Goal: Task Accomplishment & Management: Manage account settings

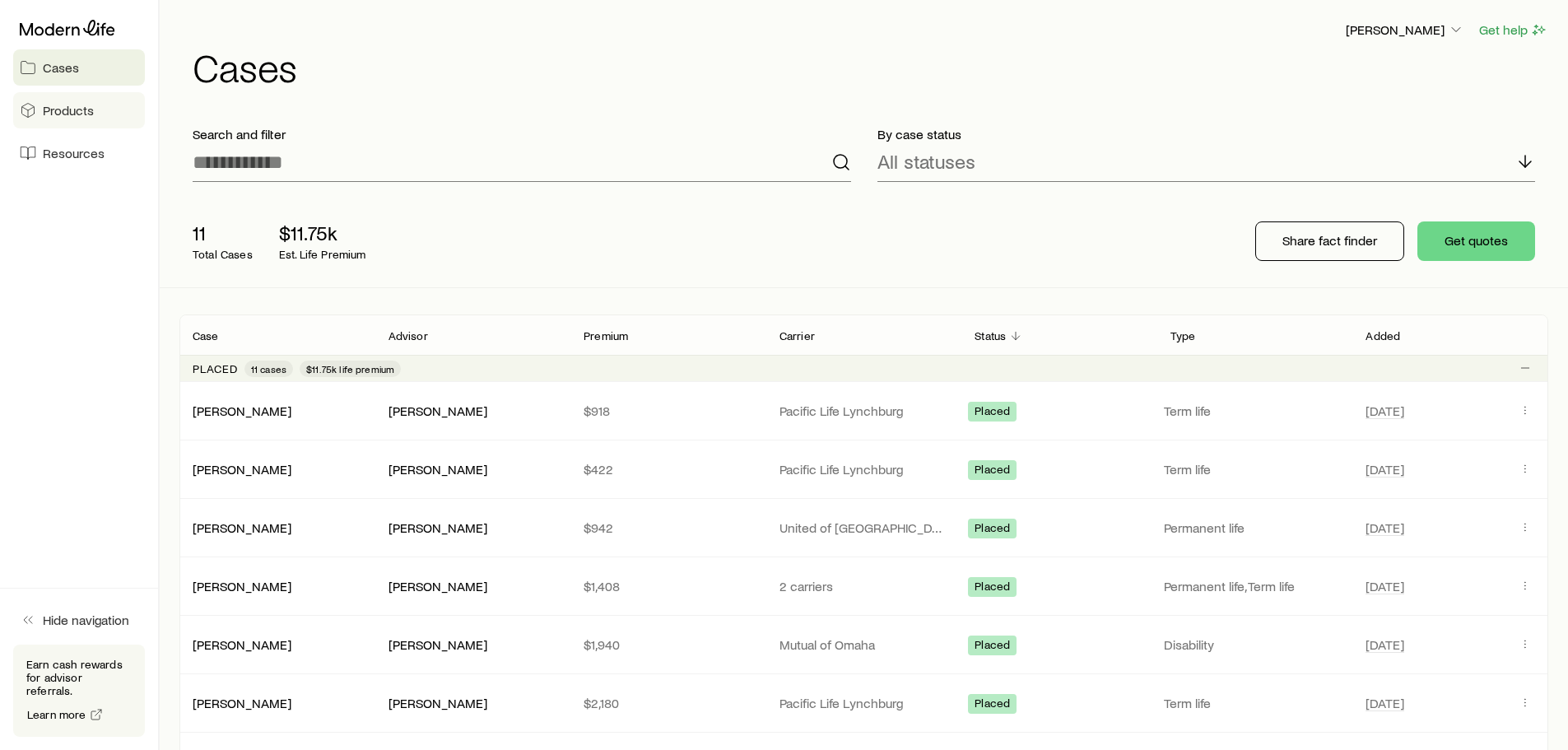
click at [66, 103] on span "Products" at bounding box center [68, 110] width 51 height 16
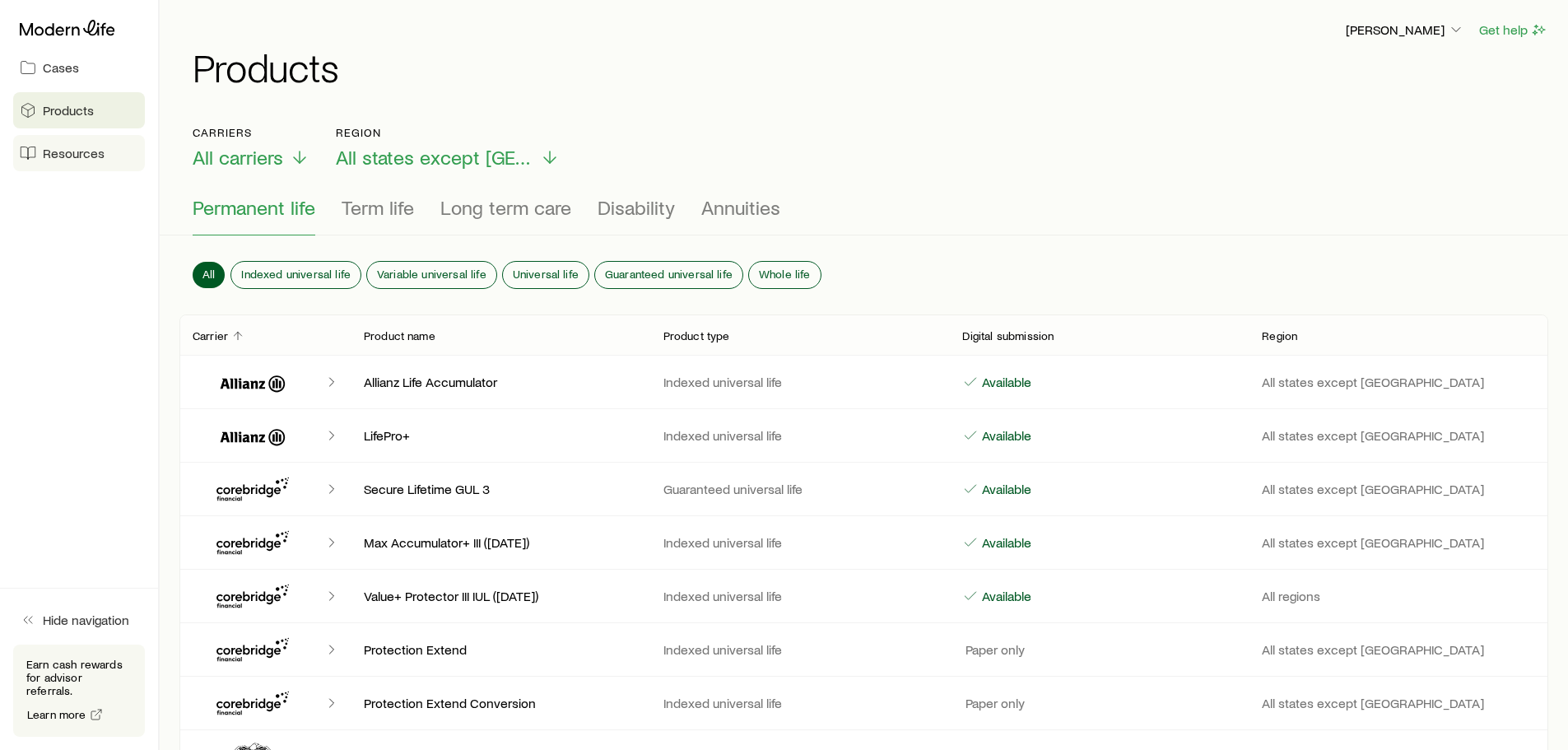
click at [91, 157] on span "Resources" at bounding box center [73, 153] width 61 height 16
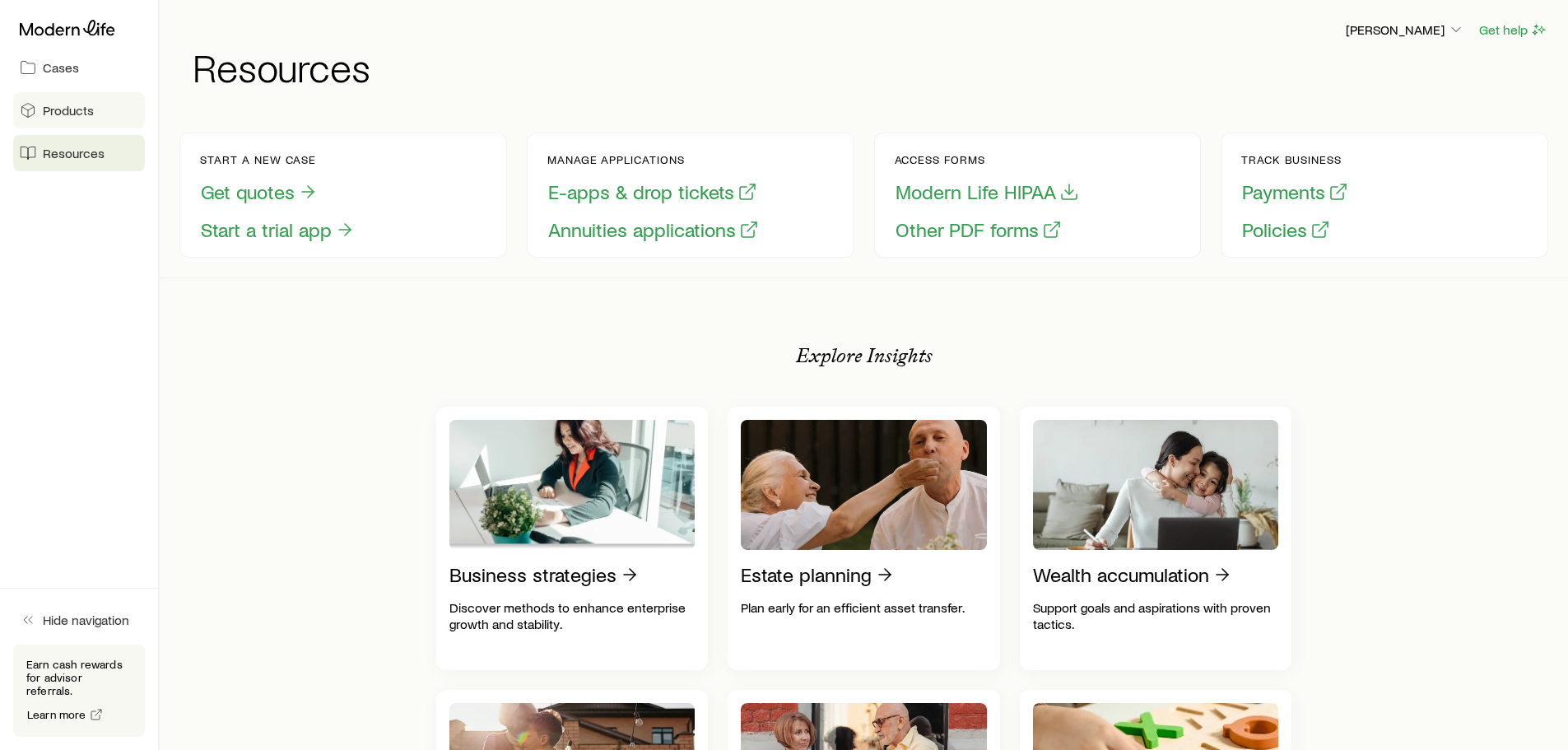
click at [75, 109] on span "Products" at bounding box center [68, 110] width 51 height 16
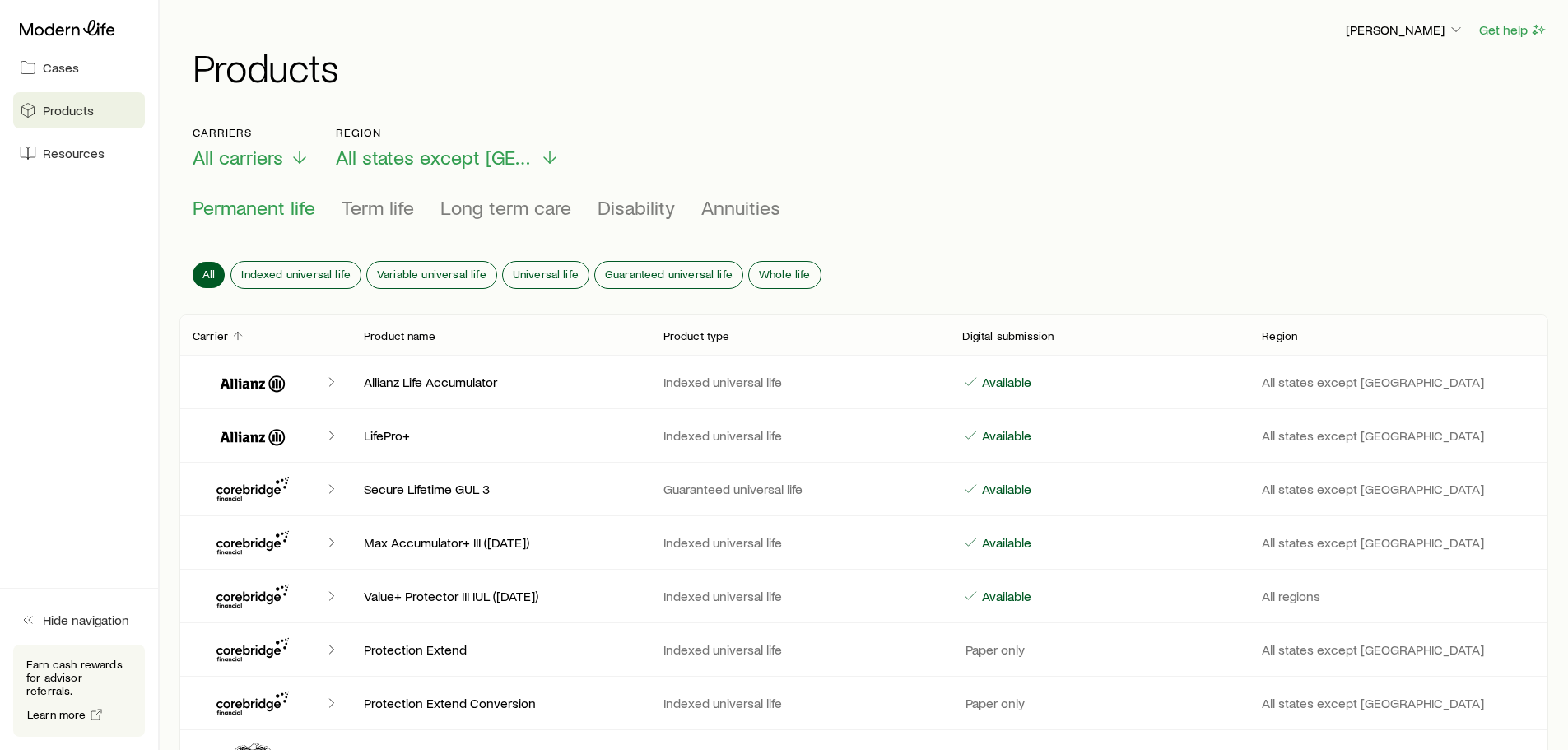
click at [38, 46] on div "Cases Products Resources" at bounding box center [78, 92] width 158 height 184
click at [59, 62] on span "Cases" at bounding box center [61, 68] width 37 height 16
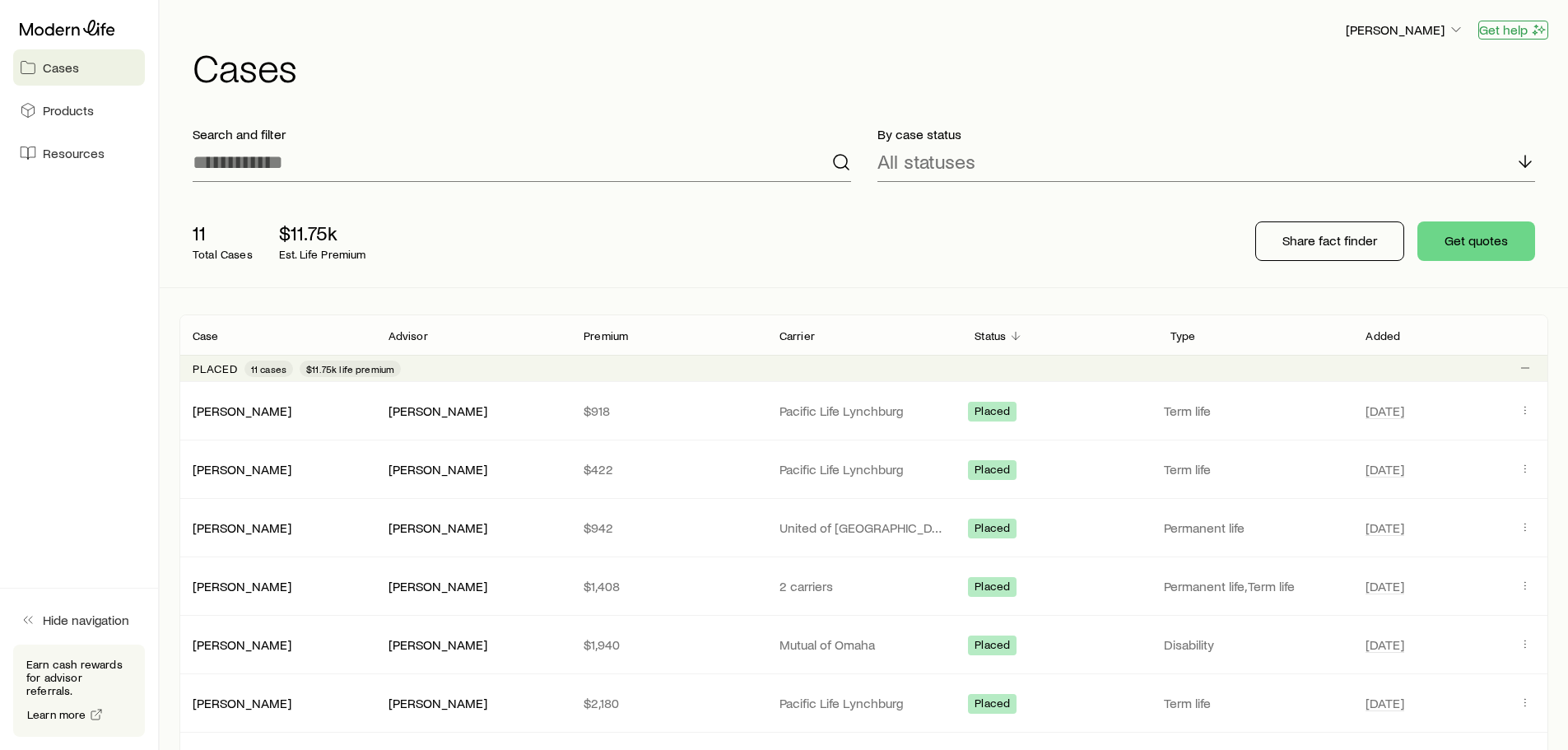
click at [1492, 27] on button "Get help" at bounding box center [1514, 29] width 70 height 19
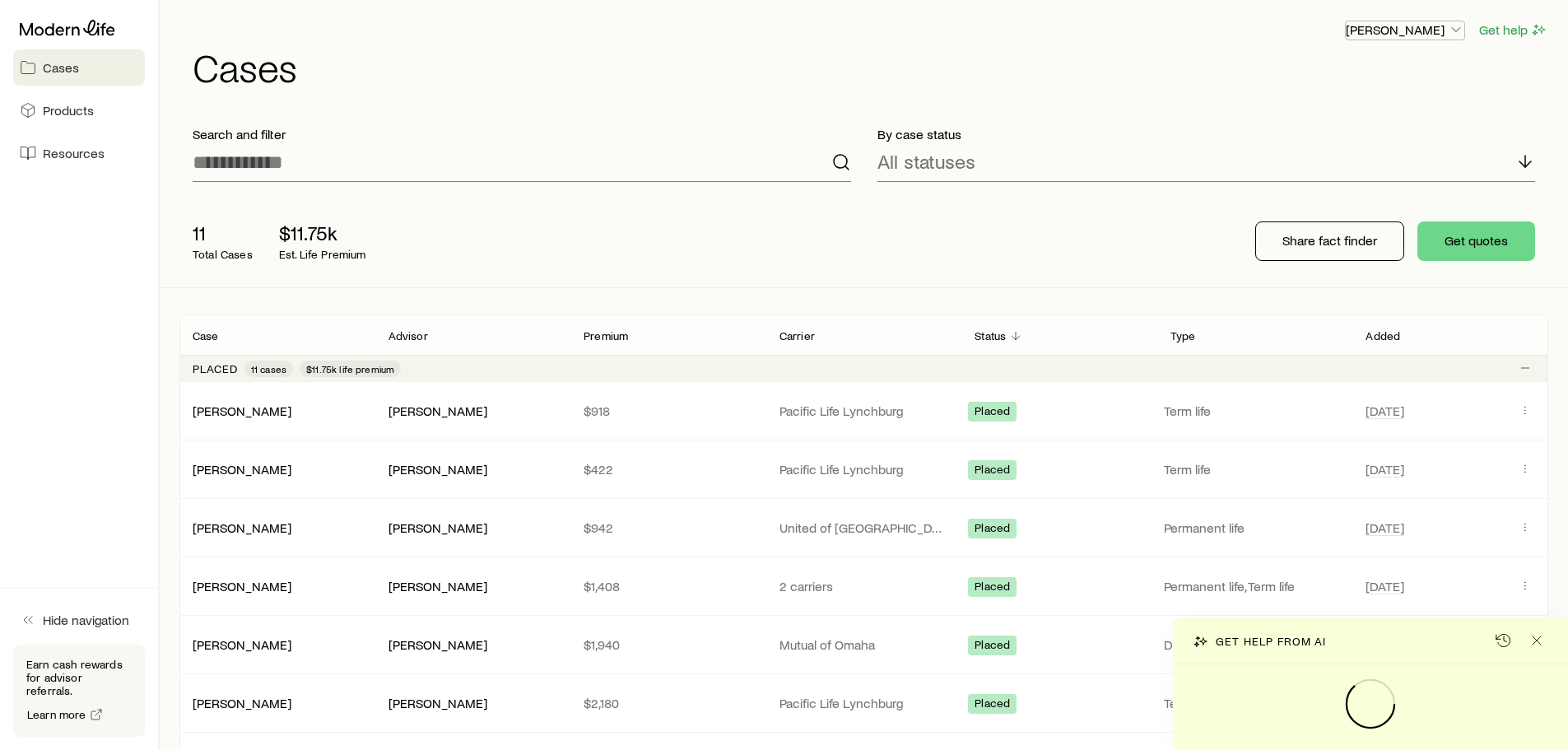
click at [1441, 27] on p "[PERSON_NAME]" at bounding box center [1405, 29] width 118 height 16
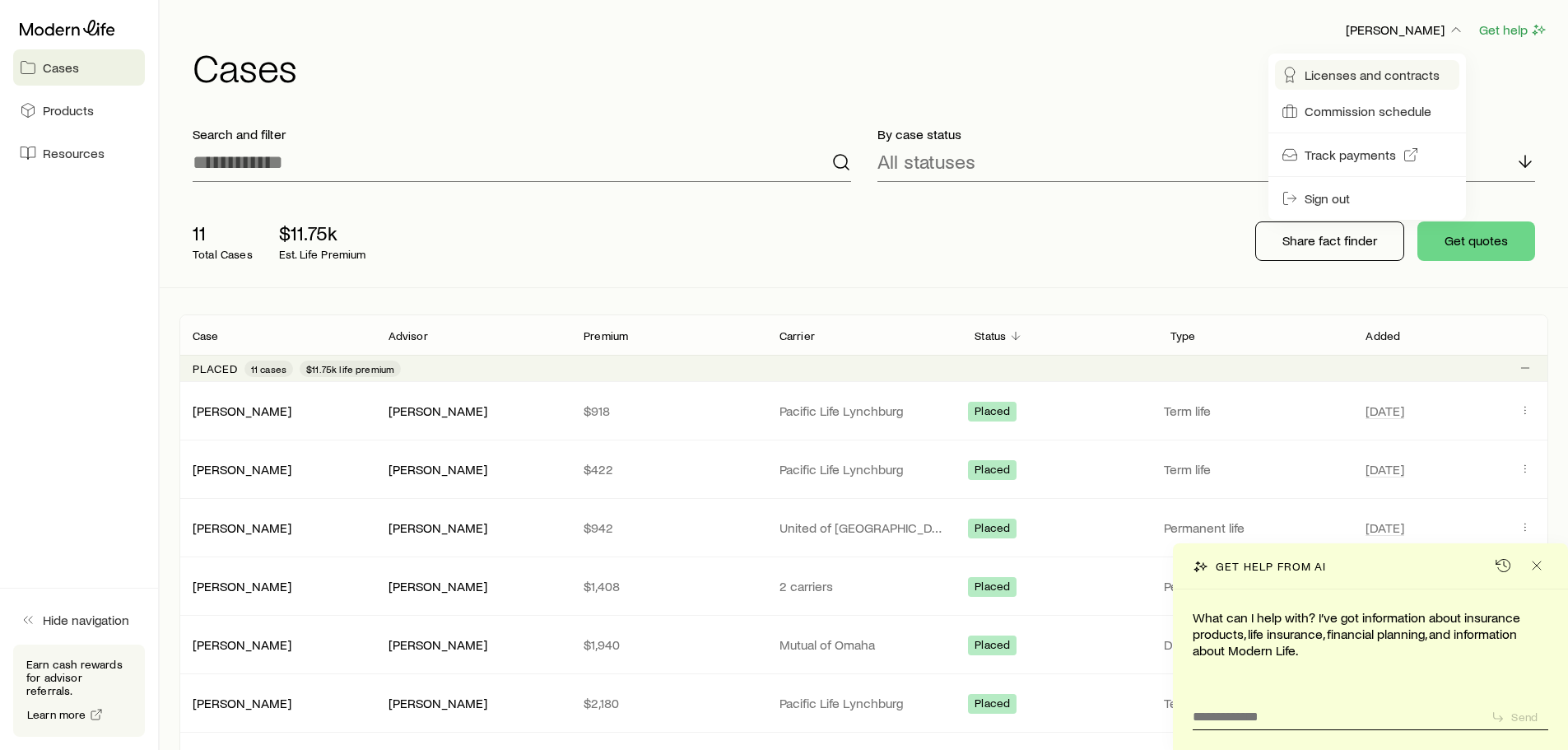
click at [1343, 70] on span "Licenses and contracts" at bounding box center [1373, 75] width 135 height 16
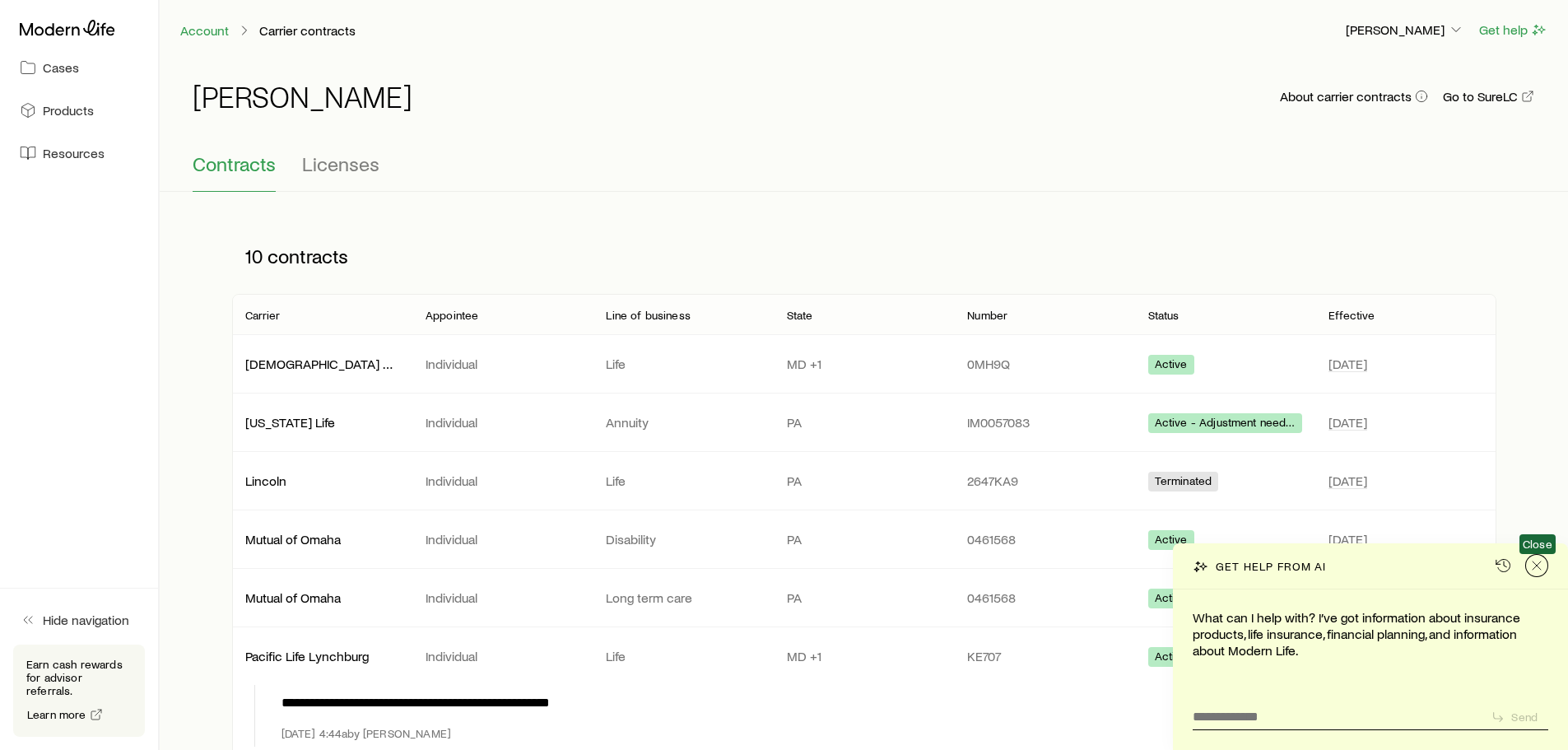
click at [1542, 567] on icon "Close" at bounding box center [1537, 566] width 16 height 16
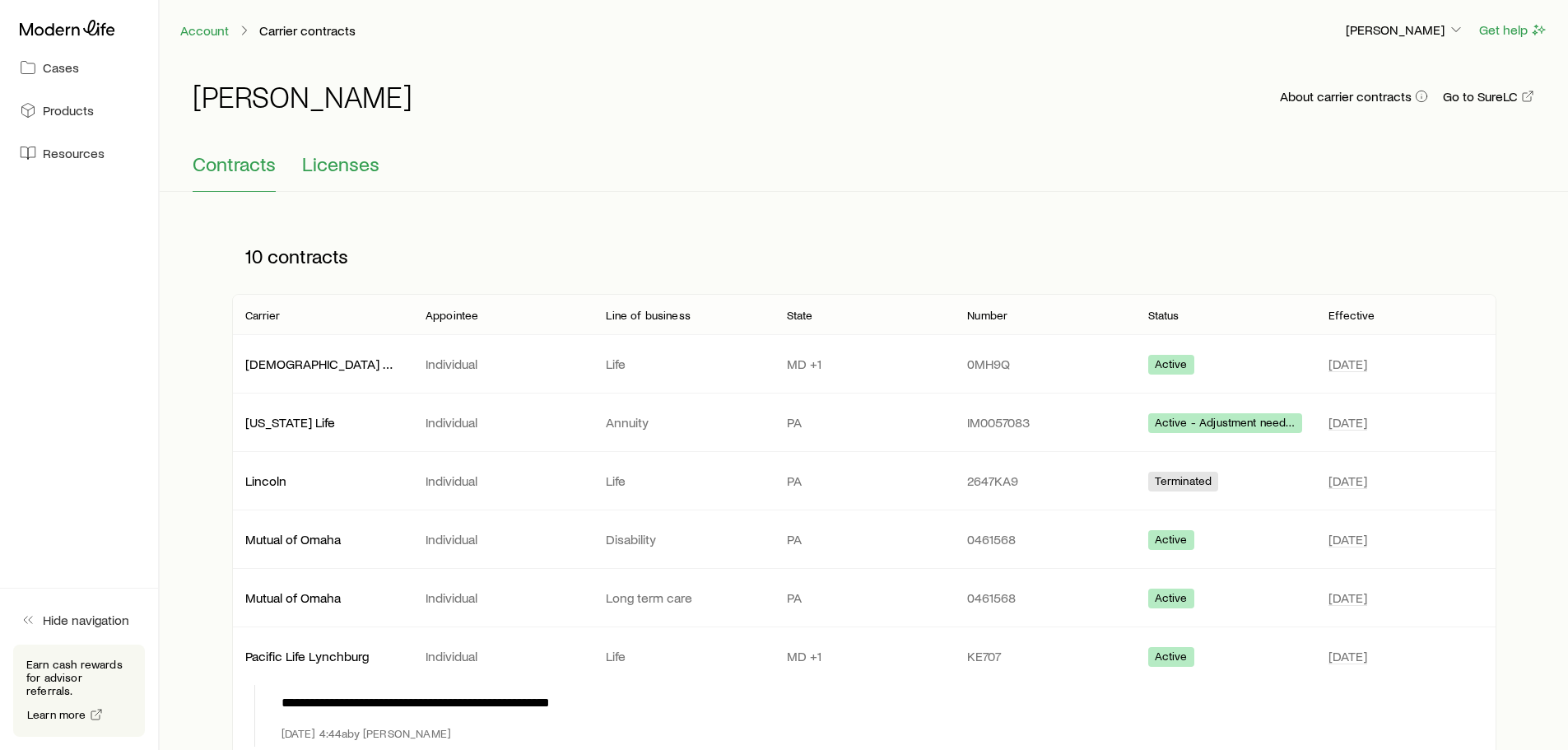
click at [320, 167] on span "Licenses" at bounding box center [340, 164] width 78 height 23
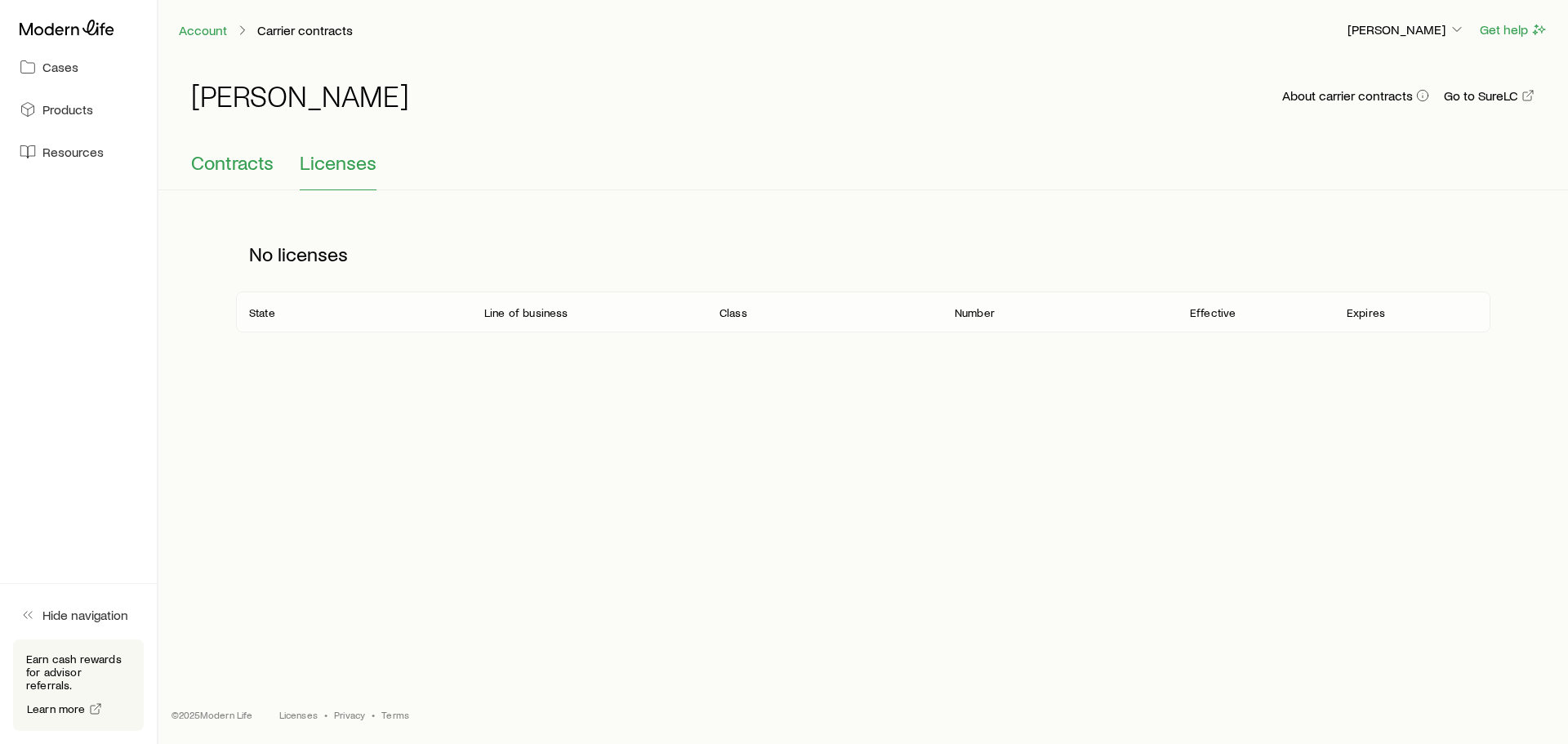
click at [215, 159] on span "Contracts" at bounding box center [232, 163] width 82 height 23
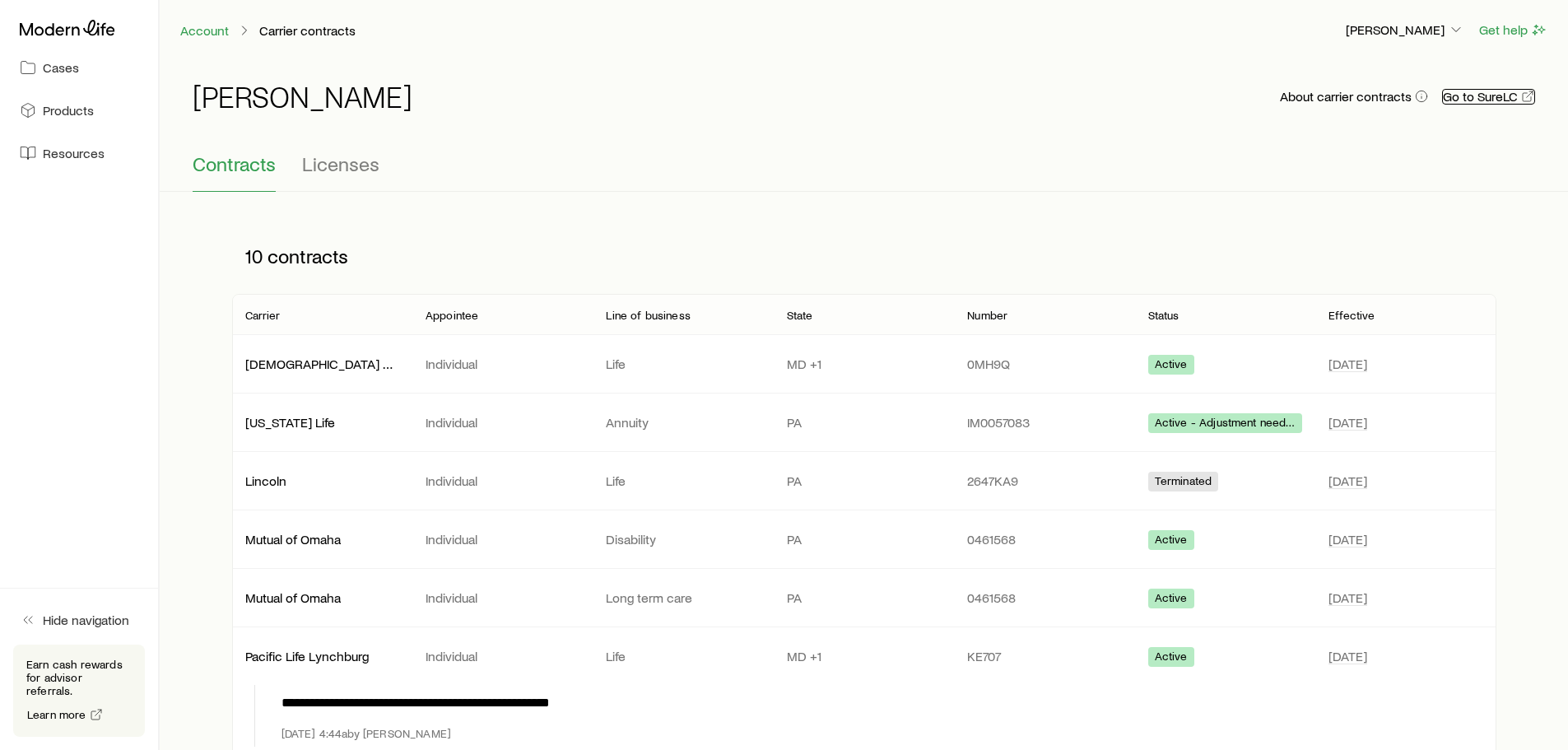
click at [1471, 102] on link "Go to SureLC" at bounding box center [1489, 97] width 93 height 16
click at [1407, 41] on div "Account Carrier contracts [PERSON_NAME] Get help" at bounding box center [863, 29] width 1409 height 60
click at [1406, 36] on p "[PERSON_NAME]" at bounding box center [1405, 29] width 118 height 16
